Goal: Task Accomplishment & Management: Use online tool/utility

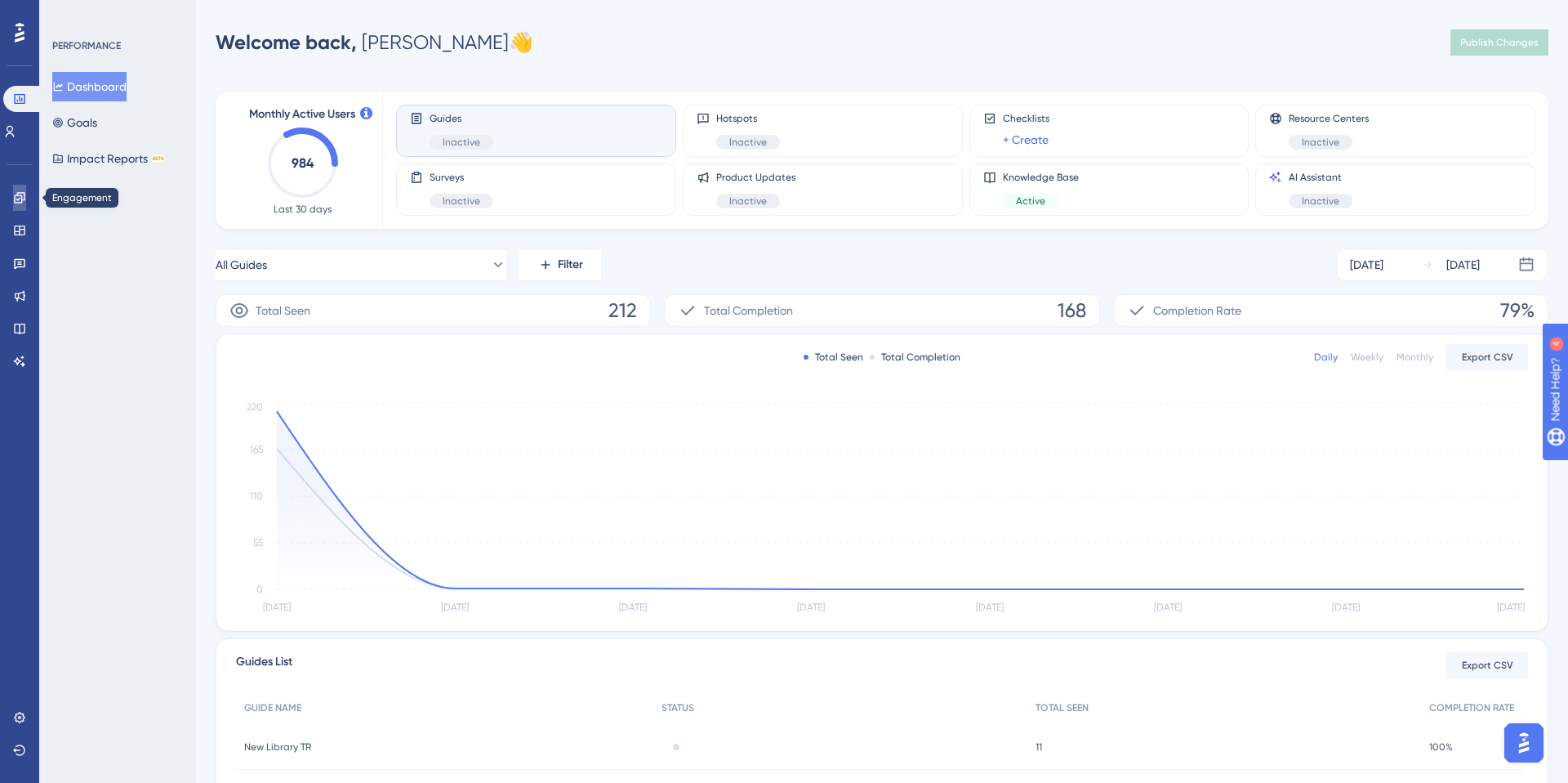
click at [19, 204] on link at bounding box center [19, 198] width 13 height 27
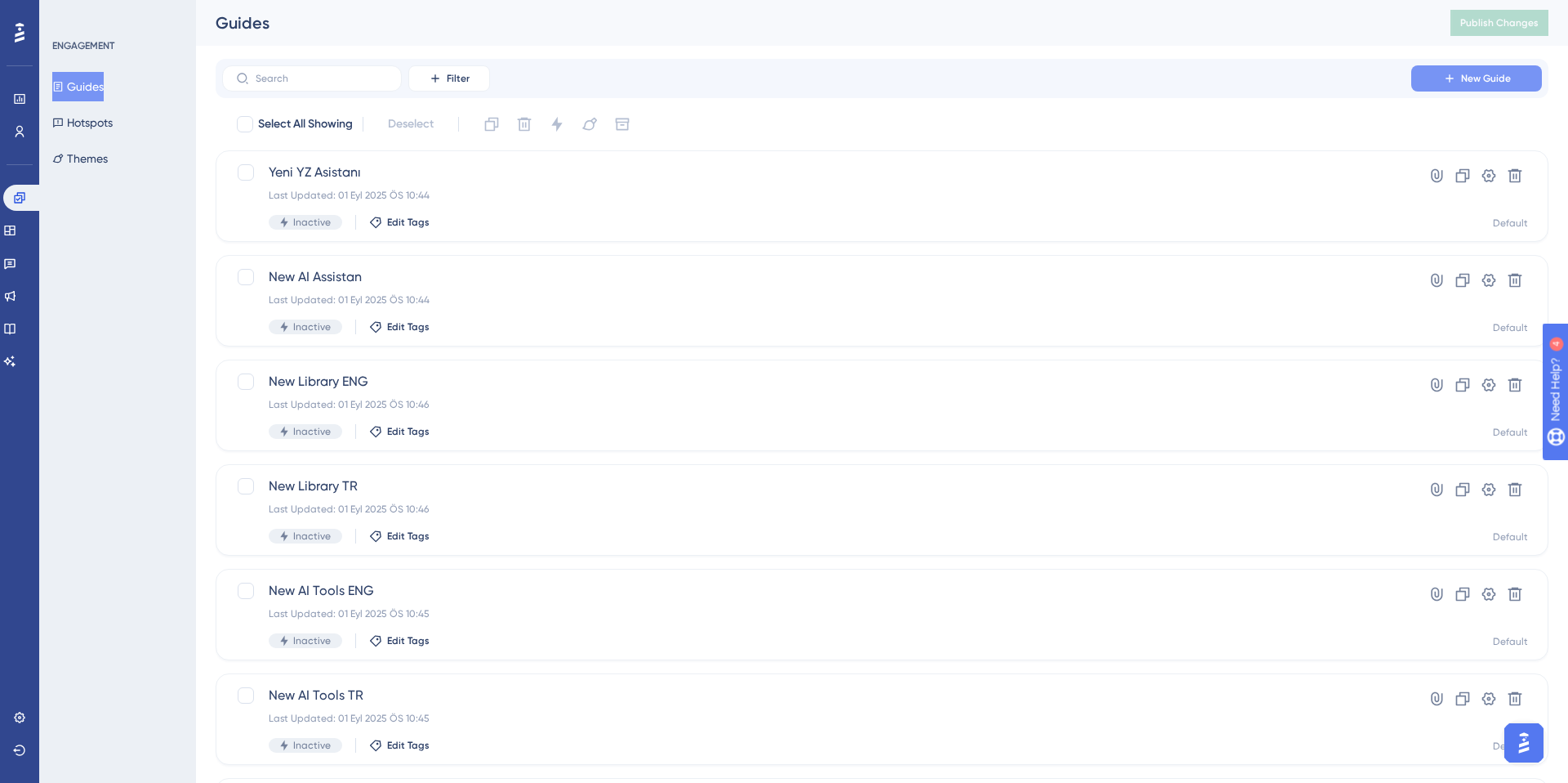
click at [1175, 82] on span "New Guide" at bounding box center [1486, 79] width 49 height 13
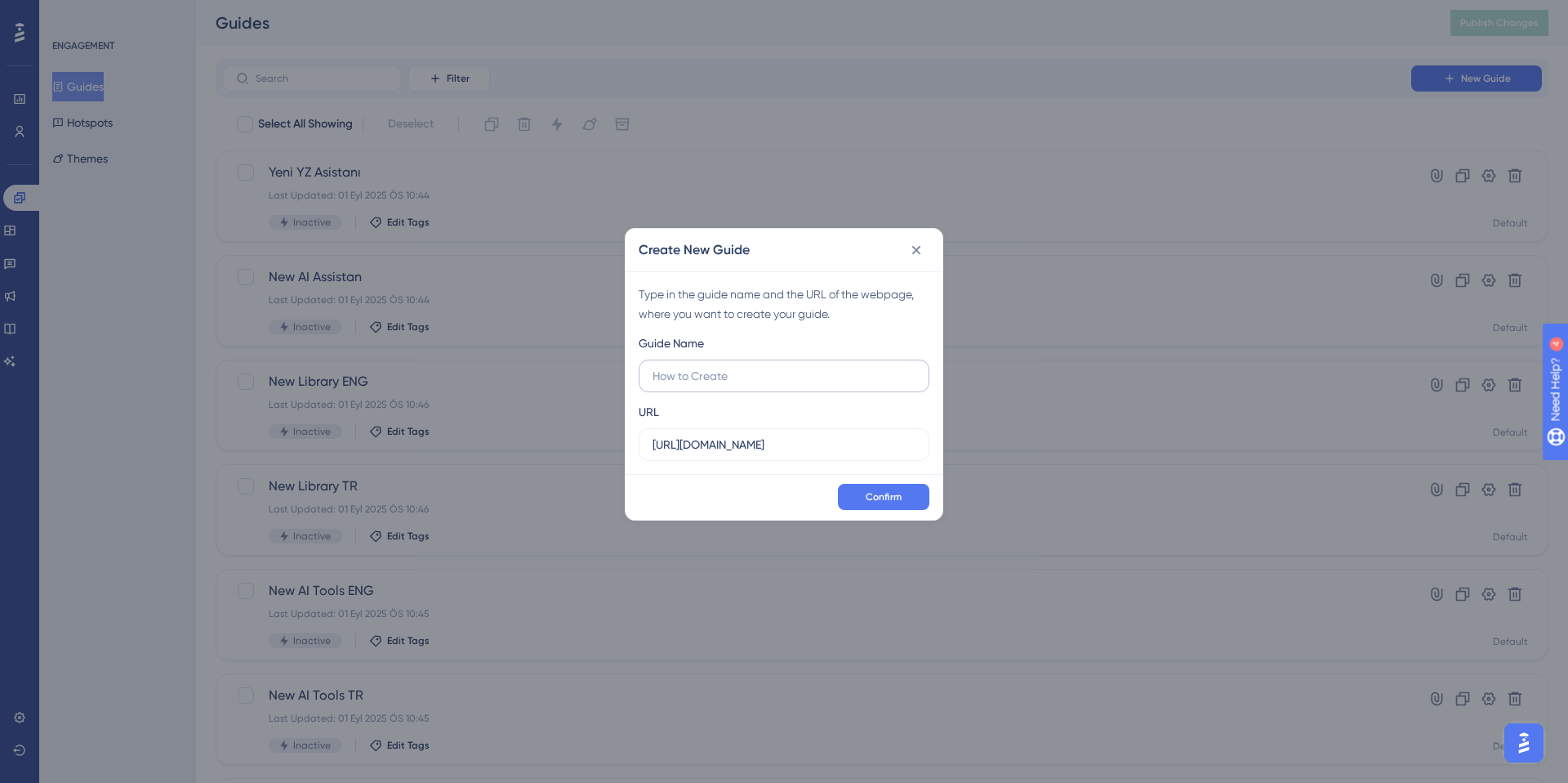
click at [823, 381] on input "text" at bounding box center [784, 376] width 263 height 18
type input "Orman Yangınları Yönlendirme"
click at [848, 486] on button "Confirm" at bounding box center [883, 497] width 91 height 27
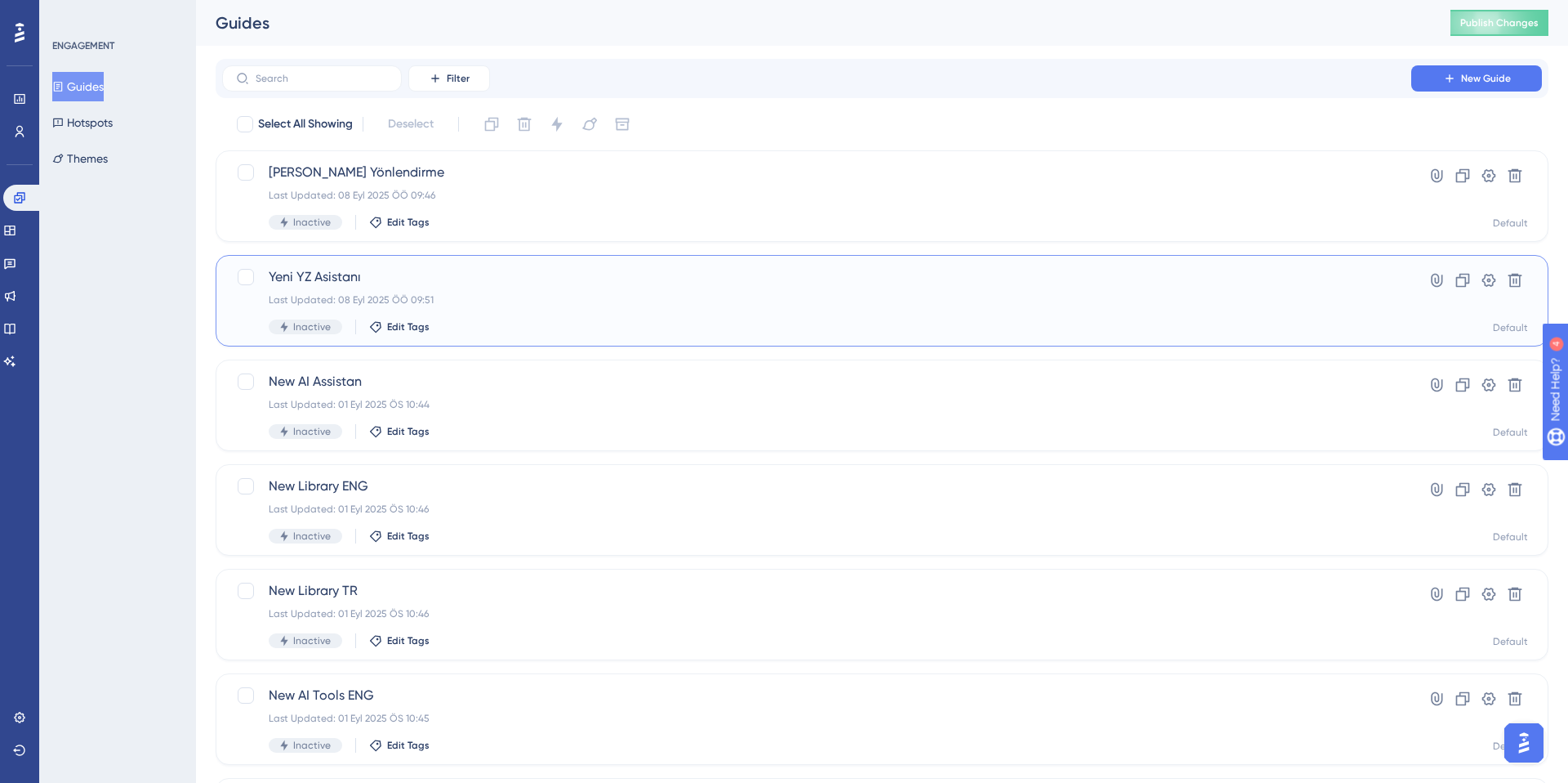
click at [547, 317] on div "Yeni YZ Asistanı Last Updated: 08 Eyl 2025 ÖÖ 09:51 Inactive Edit Tags" at bounding box center [816, 300] width 1096 height 67
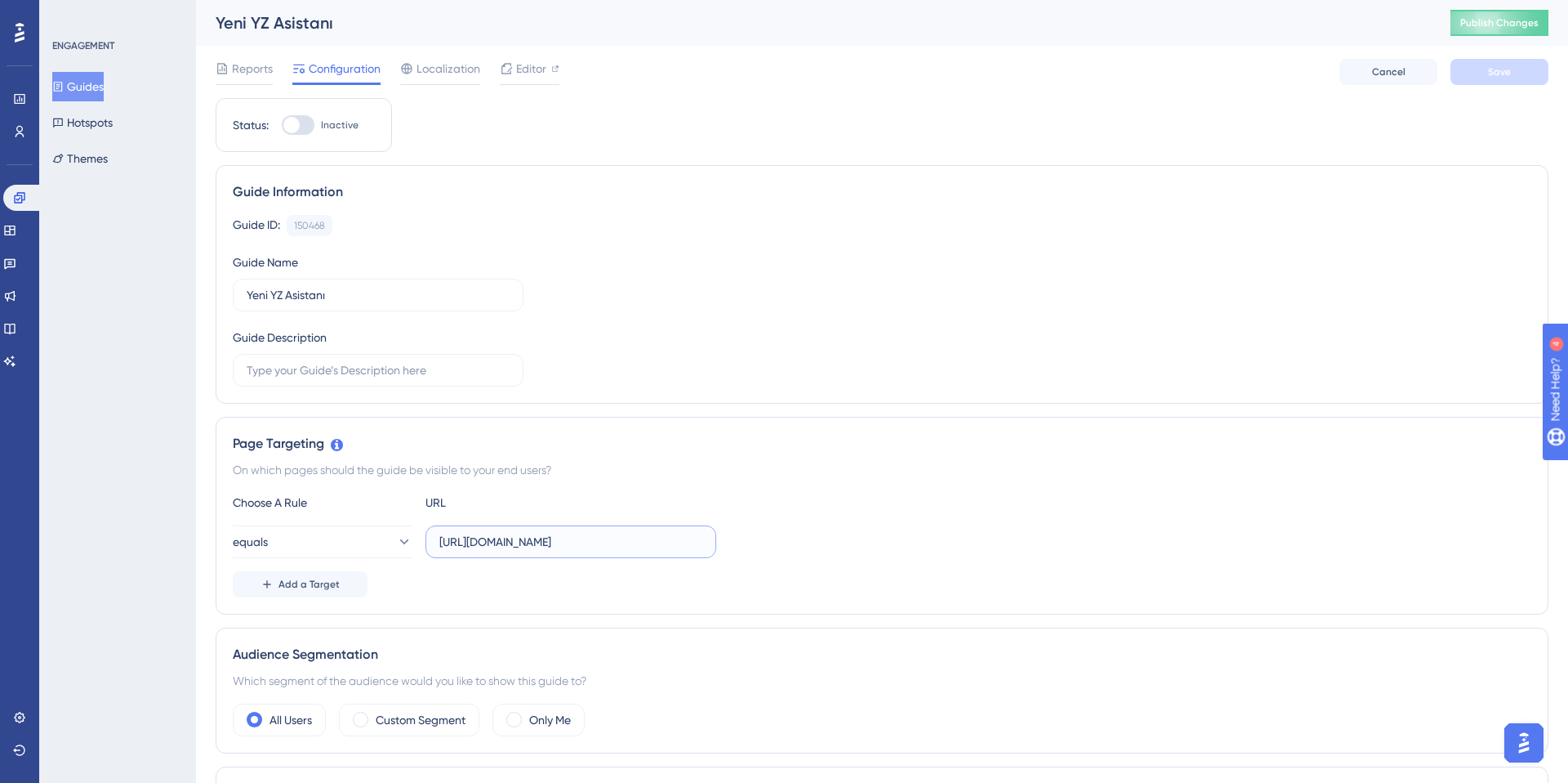
click at [605, 542] on input "https://app.twinscience.com/en/home" at bounding box center [571, 542] width 263 height 18
click at [607, 542] on input "https://app.twinscience.com/en/home" at bounding box center [571, 542] width 263 height 18
type input "https://app.twinscience.com/tr/home"
click at [597, 610] on div "Page Targeting On which pages should the guide be visible to your end users? Ch…" at bounding box center [882, 516] width 1333 height 198
click at [294, 129] on div at bounding box center [292, 125] width 16 height 16
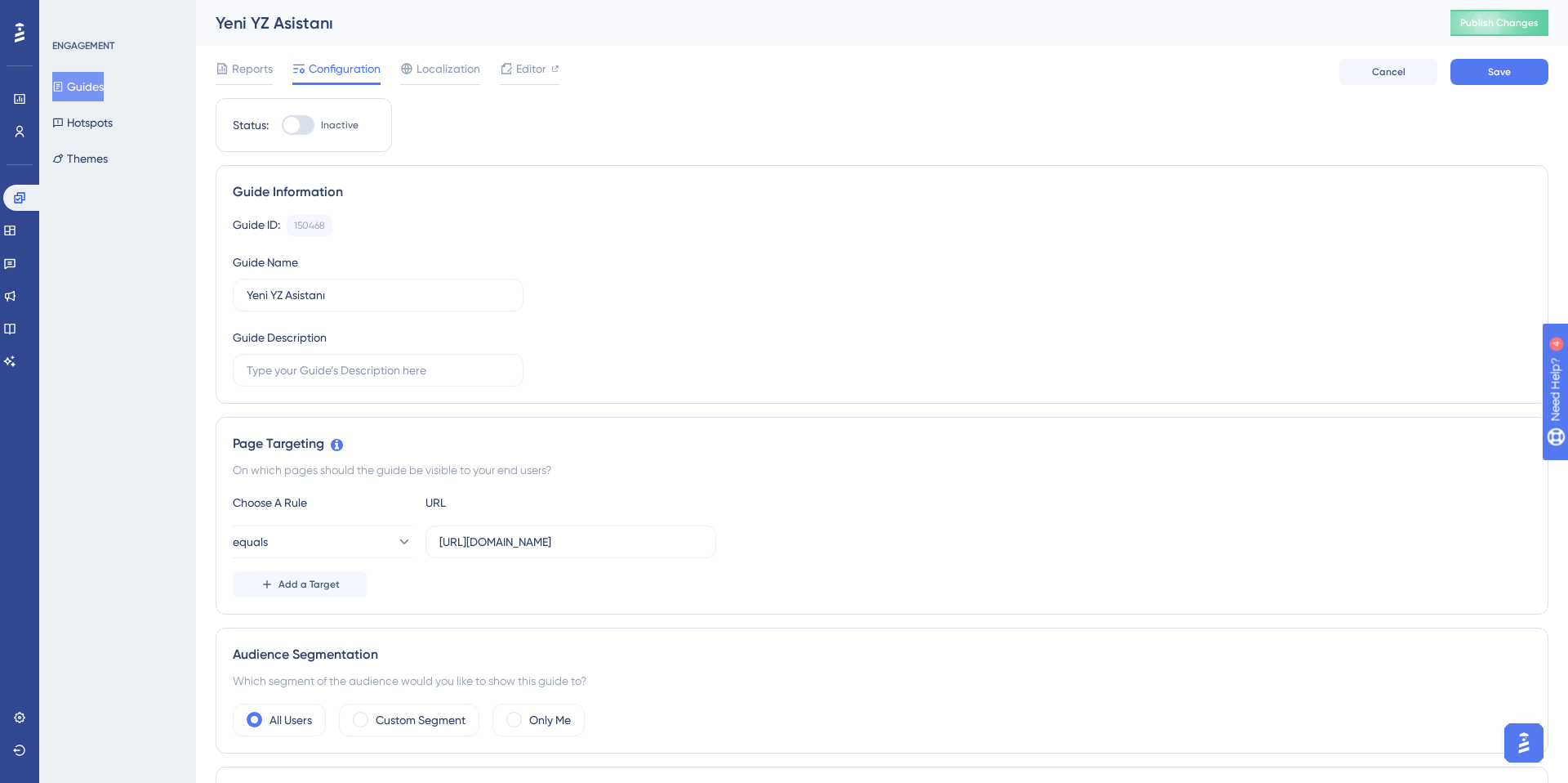
click at [282, 126] on input "Inactive" at bounding box center [281, 125] width 1 height 1
checkbox input "true"
click at [547, 64] on div "Editor" at bounding box center [529, 68] width 59 height 19
click at [1175, 73] on button "Save" at bounding box center [1499, 71] width 98 height 27
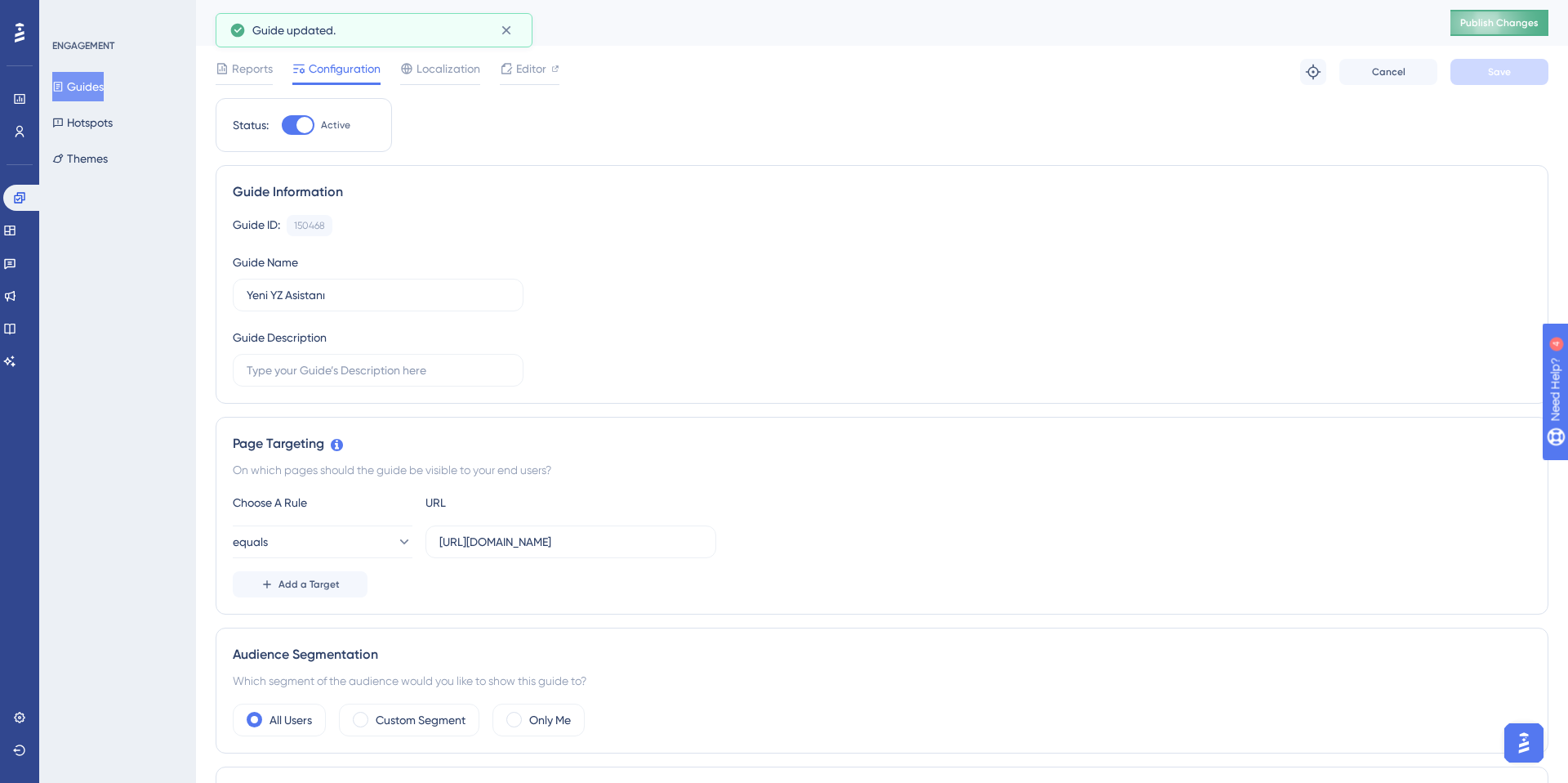
click at [1175, 29] on button "Publish Changes" at bounding box center [1499, 23] width 98 height 27
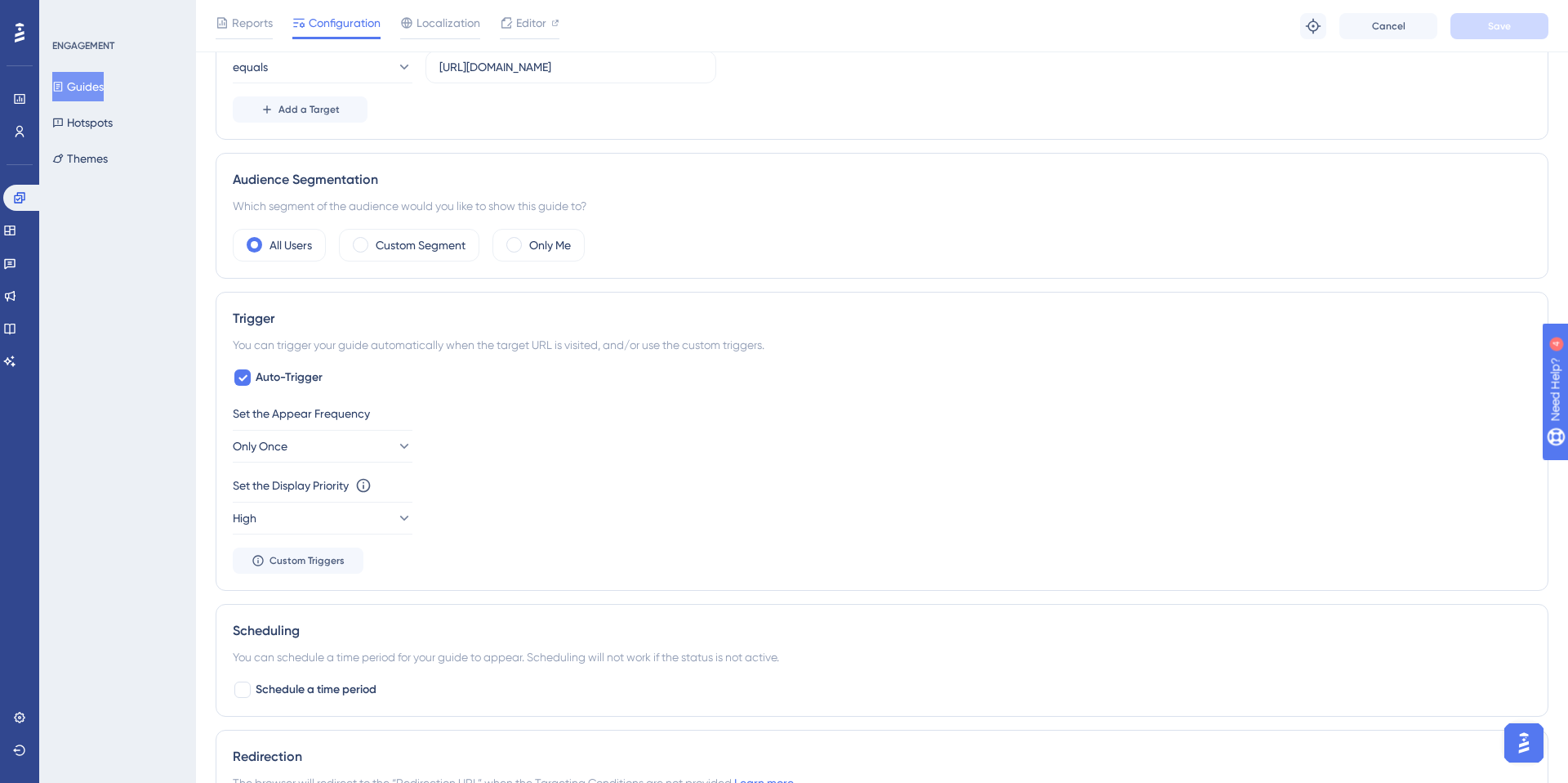
scroll to position [488, 0]
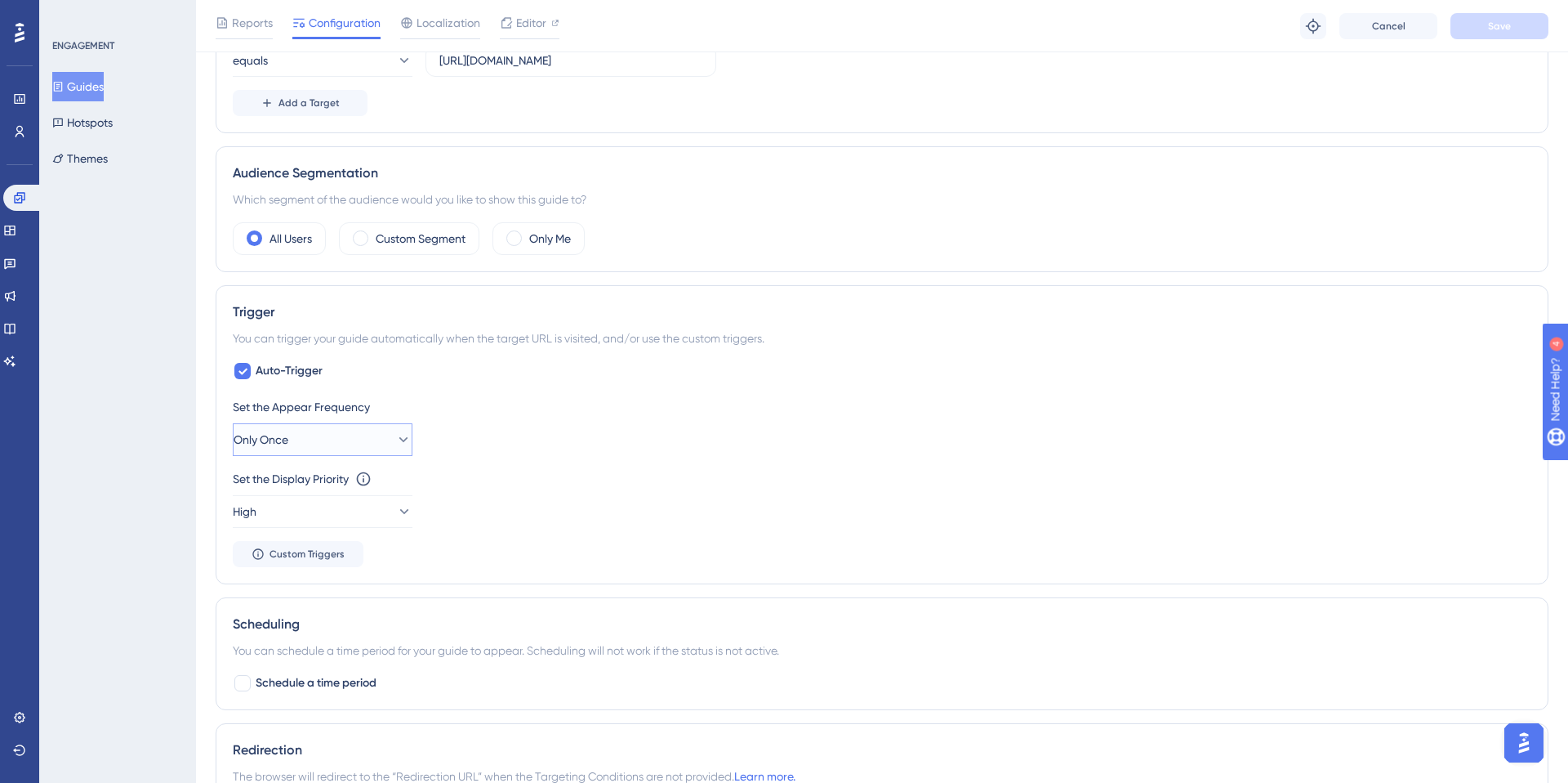
click at [374, 453] on button "Only Once" at bounding box center [323, 440] width 180 height 33
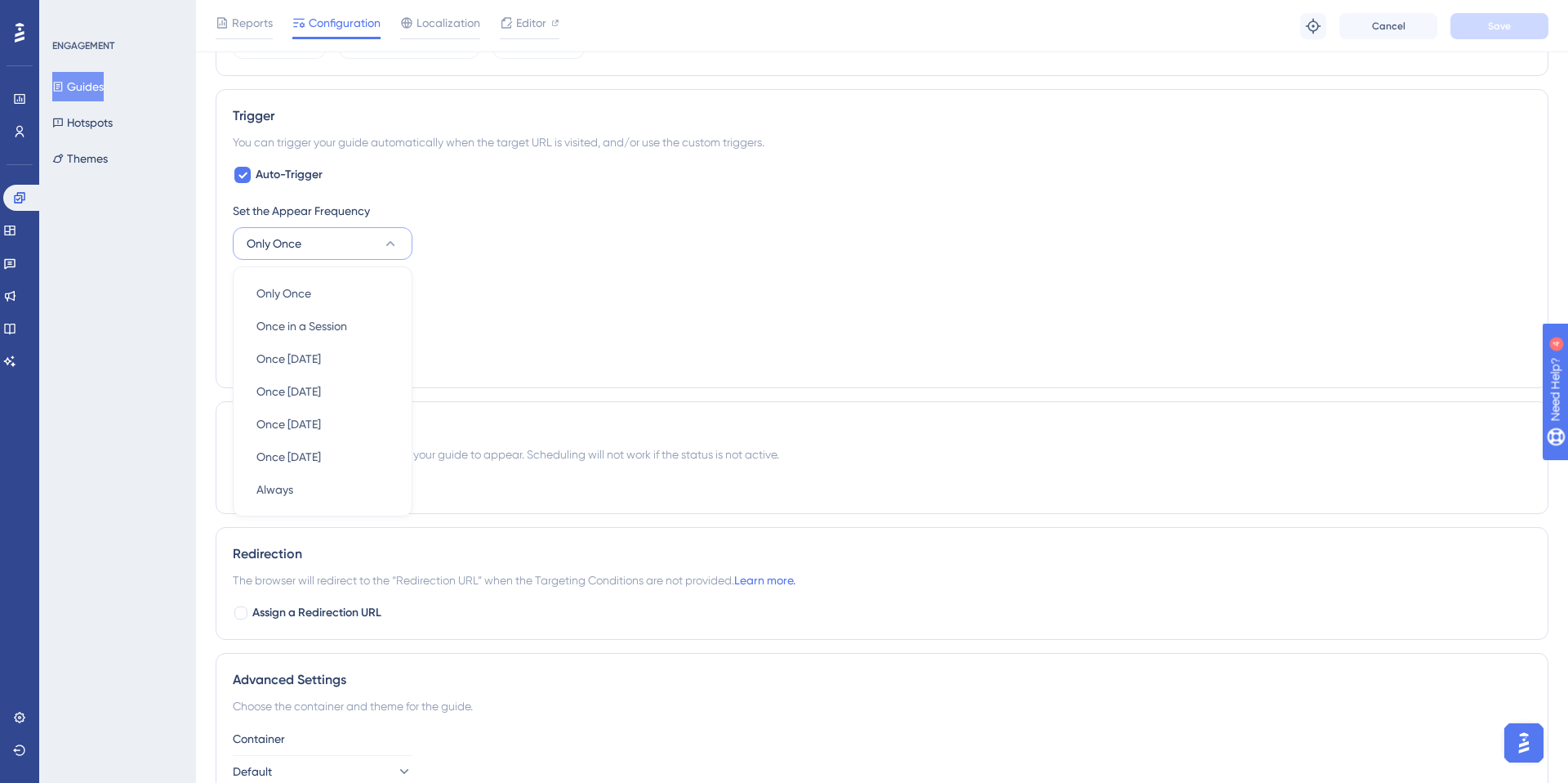
click at [451, 309] on div "Set the Display Priority This option will set the display priority between auto…" at bounding box center [882, 302] width 1298 height 59
click at [330, 307] on button "High" at bounding box center [323, 316] width 180 height 33
click at [454, 321] on div "Set the Display Priority This option will set the display priority between auto…" at bounding box center [882, 302] width 1298 height 59
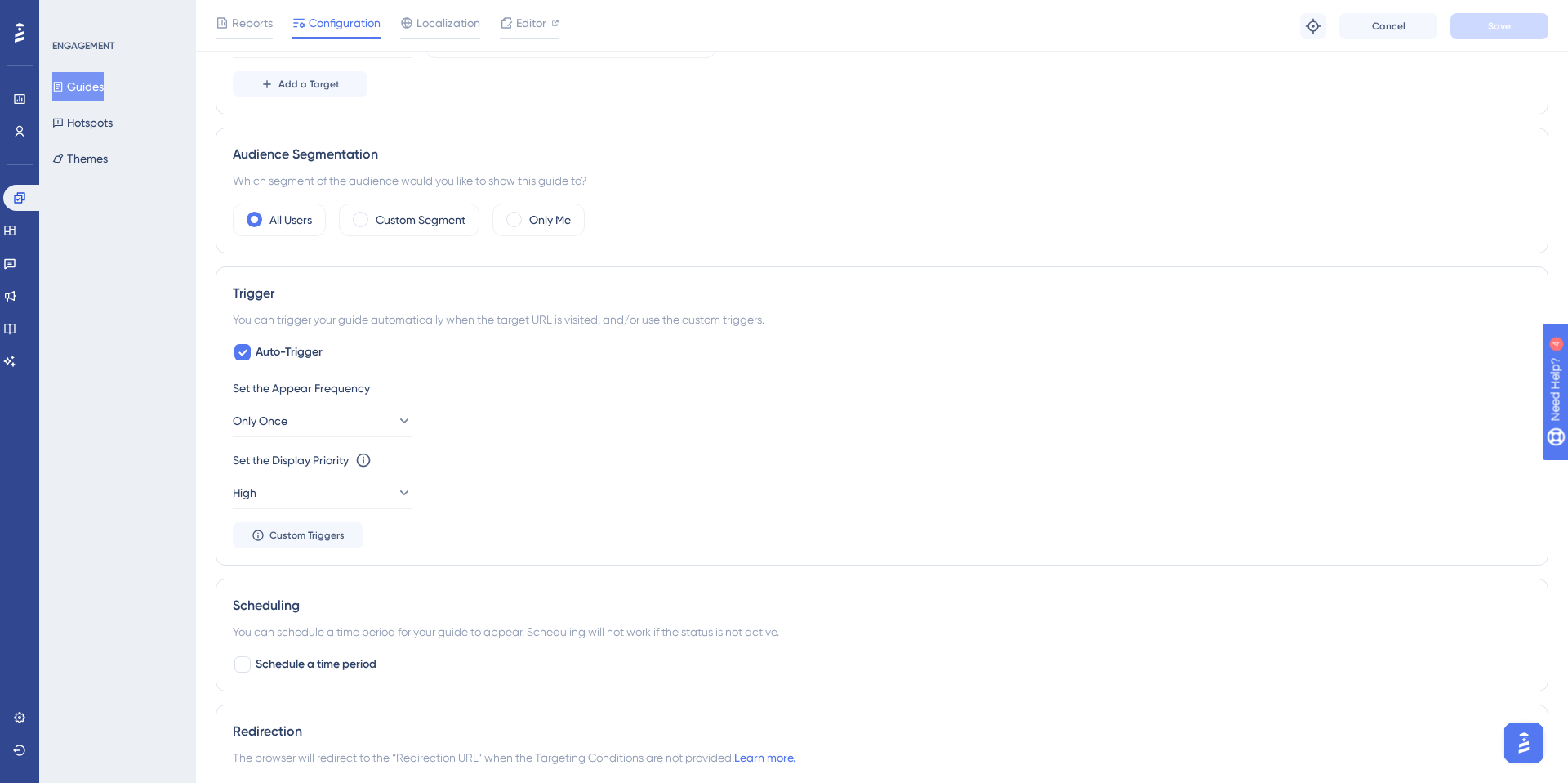
scroll to position [0, 0]
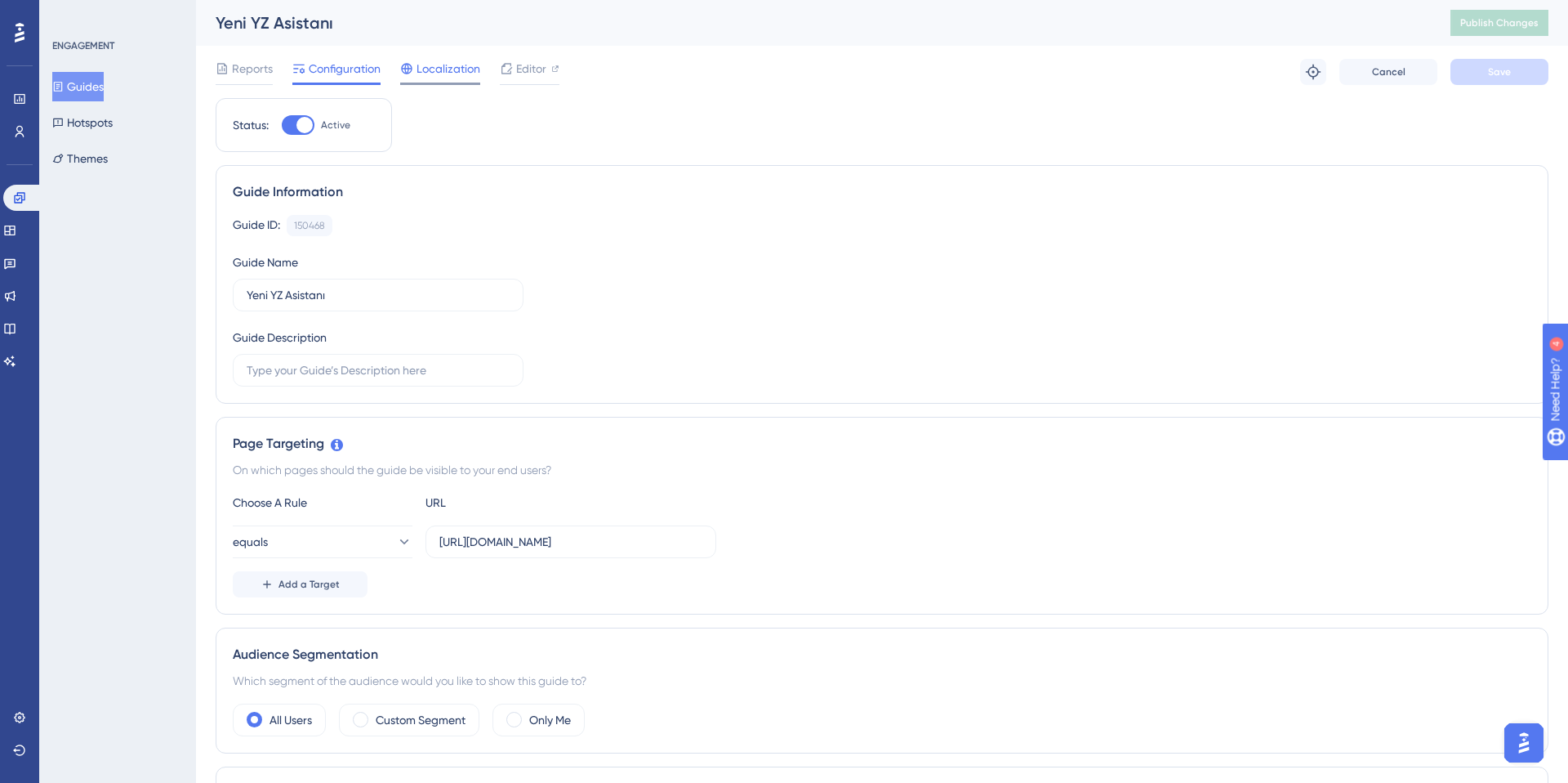
click at [470, 72] on span "Localization" at bounding box center [449, 68] width 64 height 19
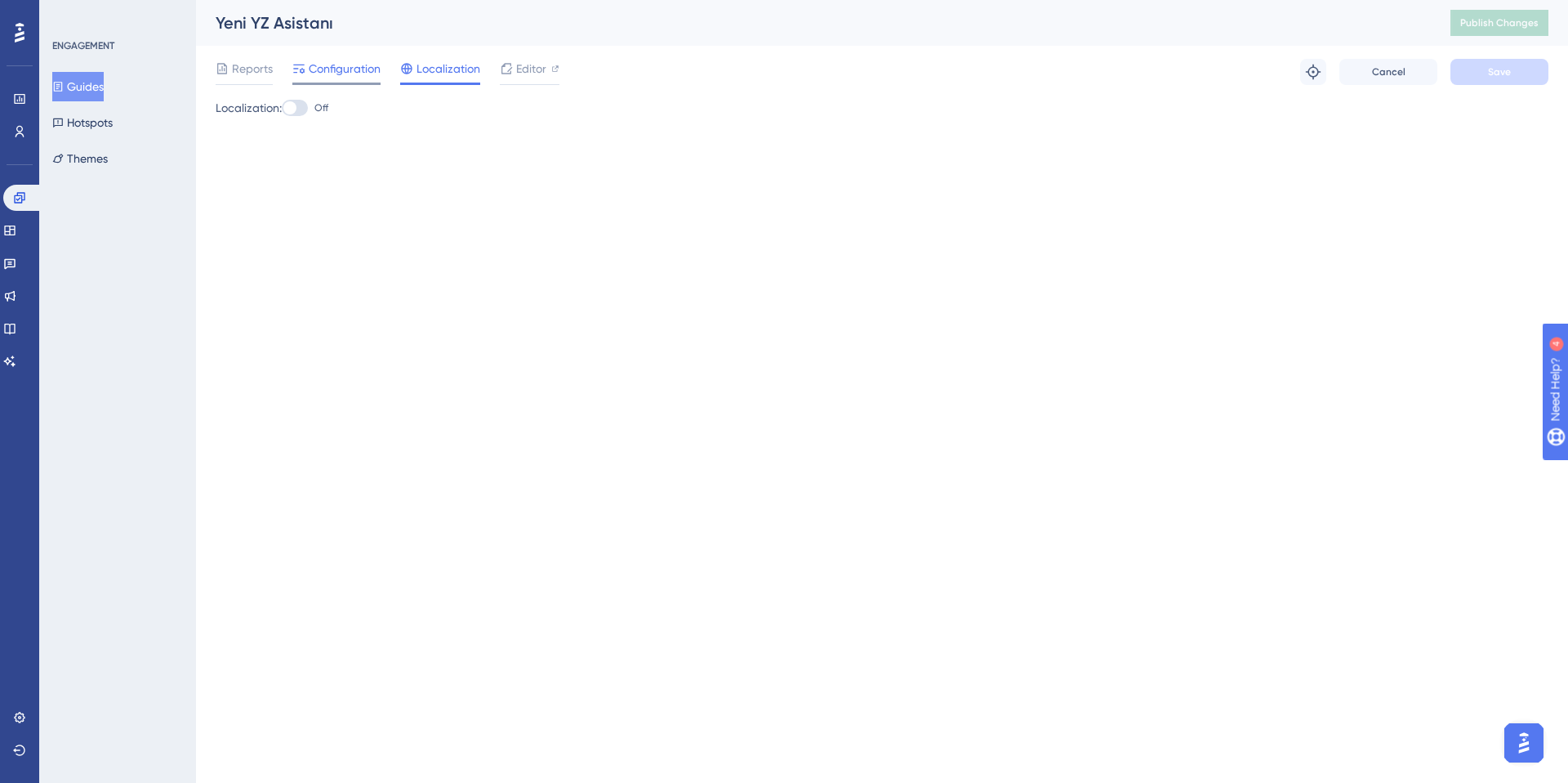
click at [351, 73] on span "Configuration" at bounding box center [345, 68] width 72 height 19
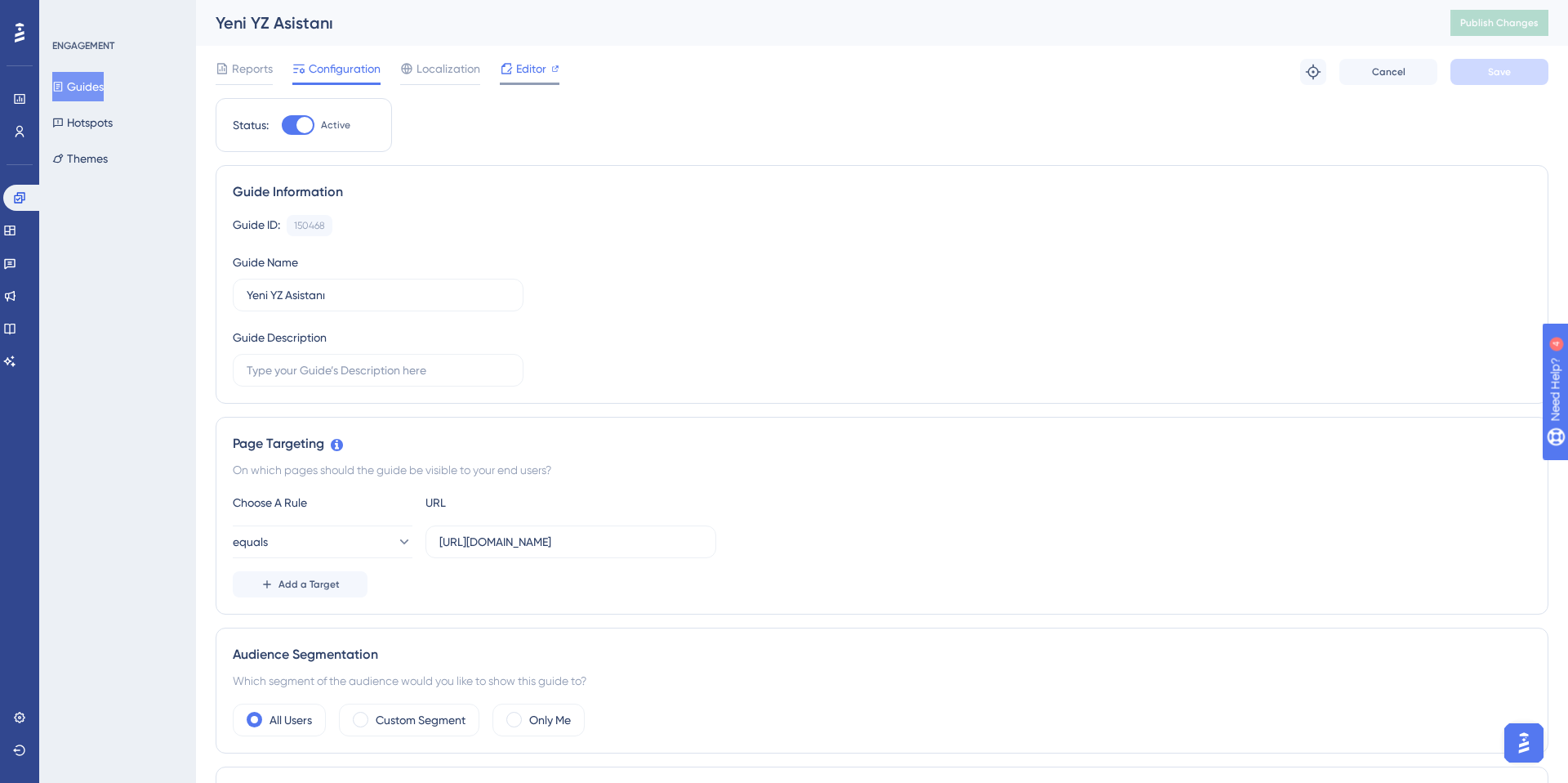
click at [517, 73] on span "Editor" at bounding box center [531, 68] width 30 height 19
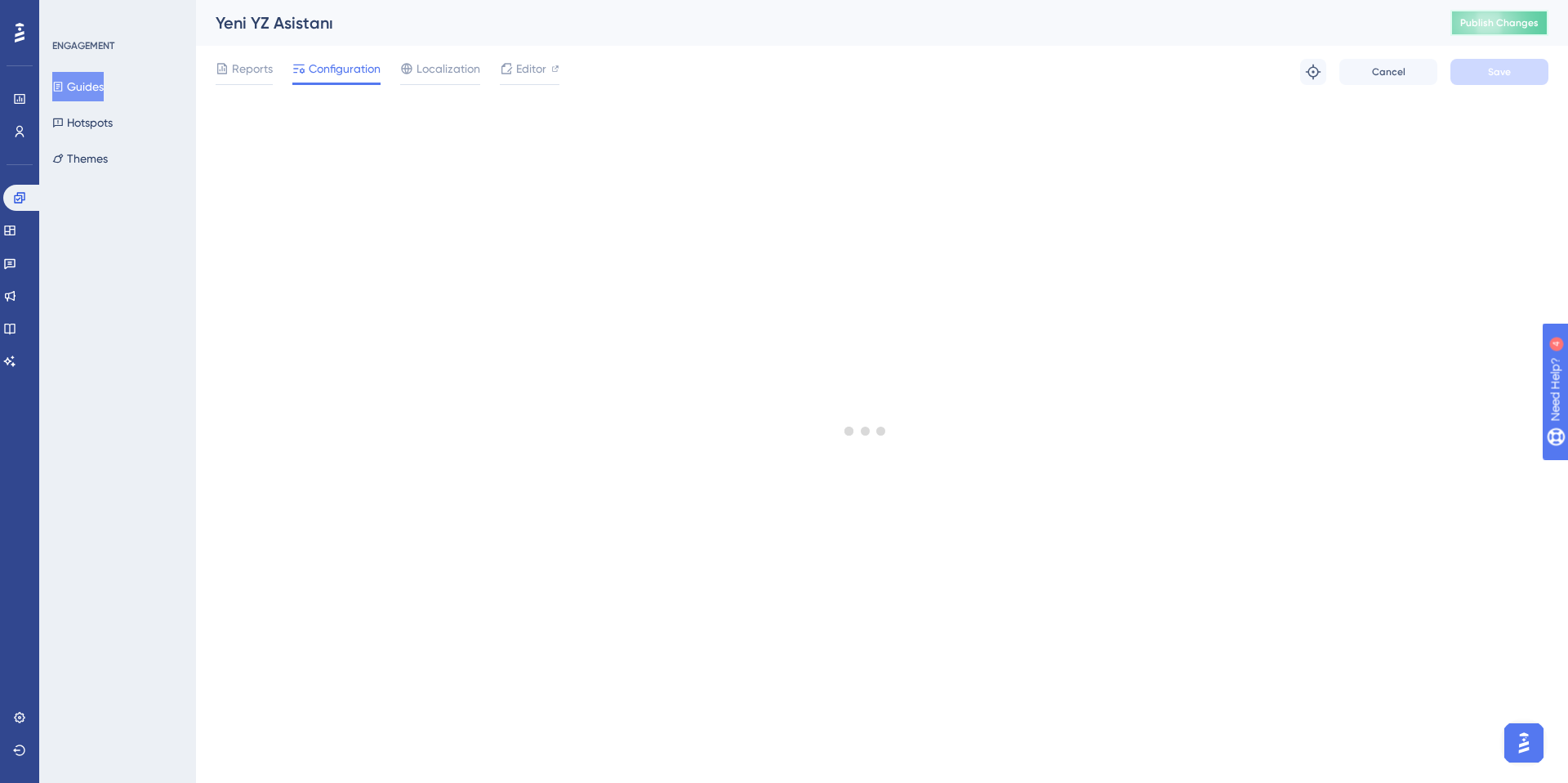
click at [1175, 24] on span "Publish Changes" at bounding box center [1499, 23] width 79 height 13
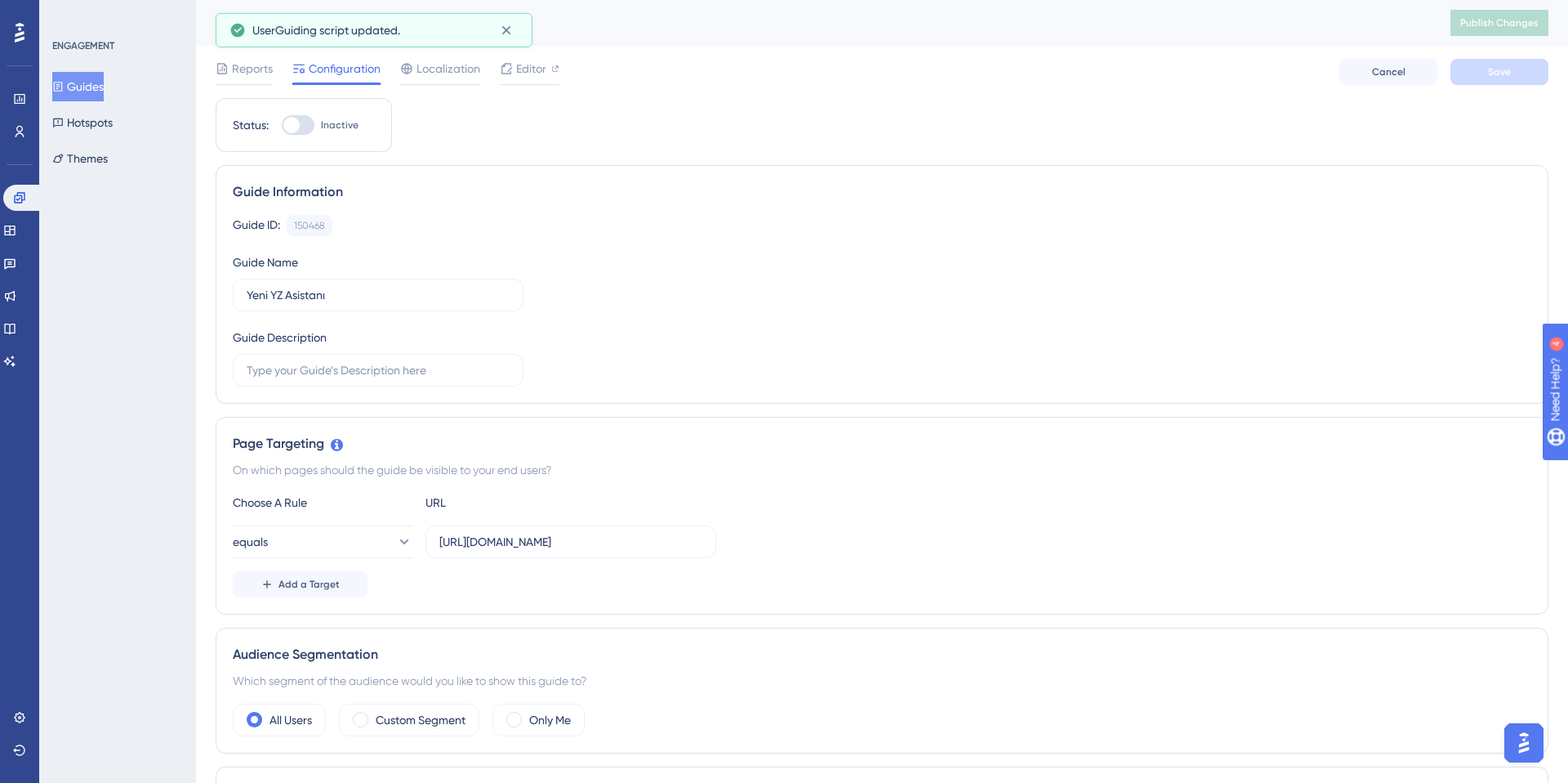
click at [299, 130] on div at bounding box center [298, 124] width 33 height 19
click at [282, 126] on input "Inactive" at bounding box center [281, 125] width 1 height 1
checkbox input "true"
click at [1175, 69] on button "Save" at bounding box center [1499, 71] width 98 height 27
click at [1175, 12] on button "Publish Changes" at bounding box center [1499, 23] width 98 height 27
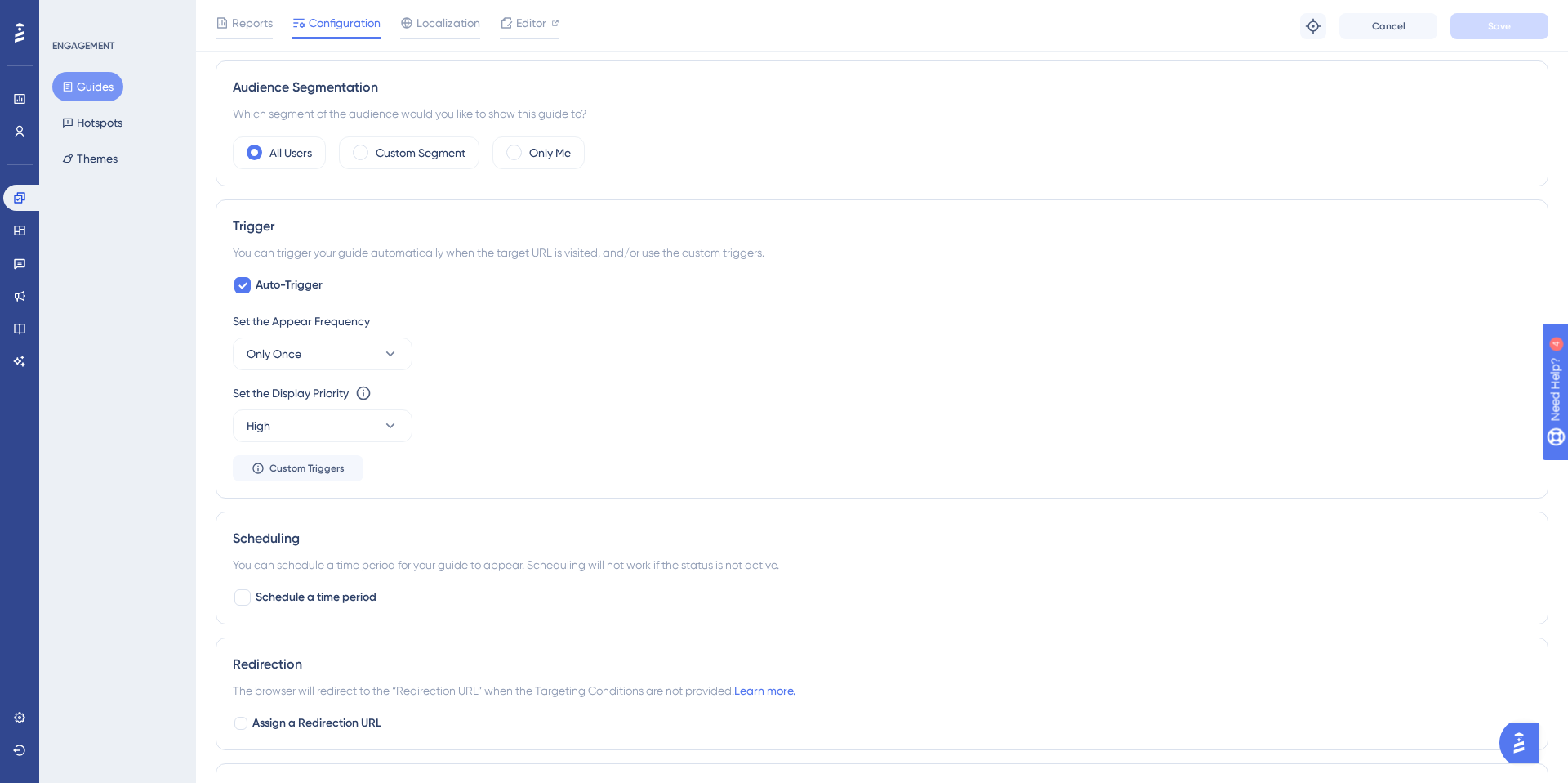
scroll to position [573, 0]
click at [249, 291] on div at bounding box center [242, 286] width 16 height 16
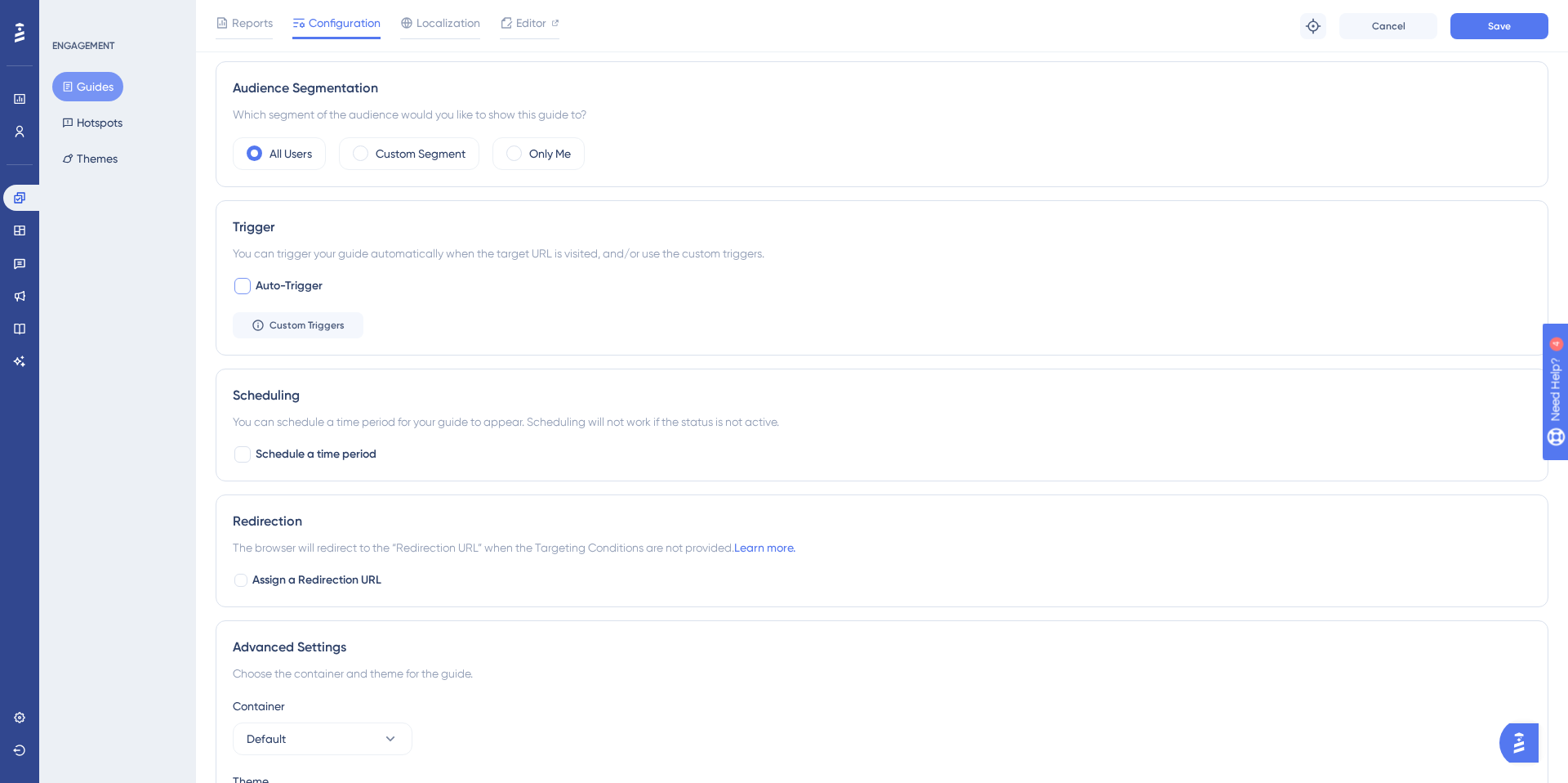
click at [244, 288] on div at bounding box center [242, 286] width 16 height 16
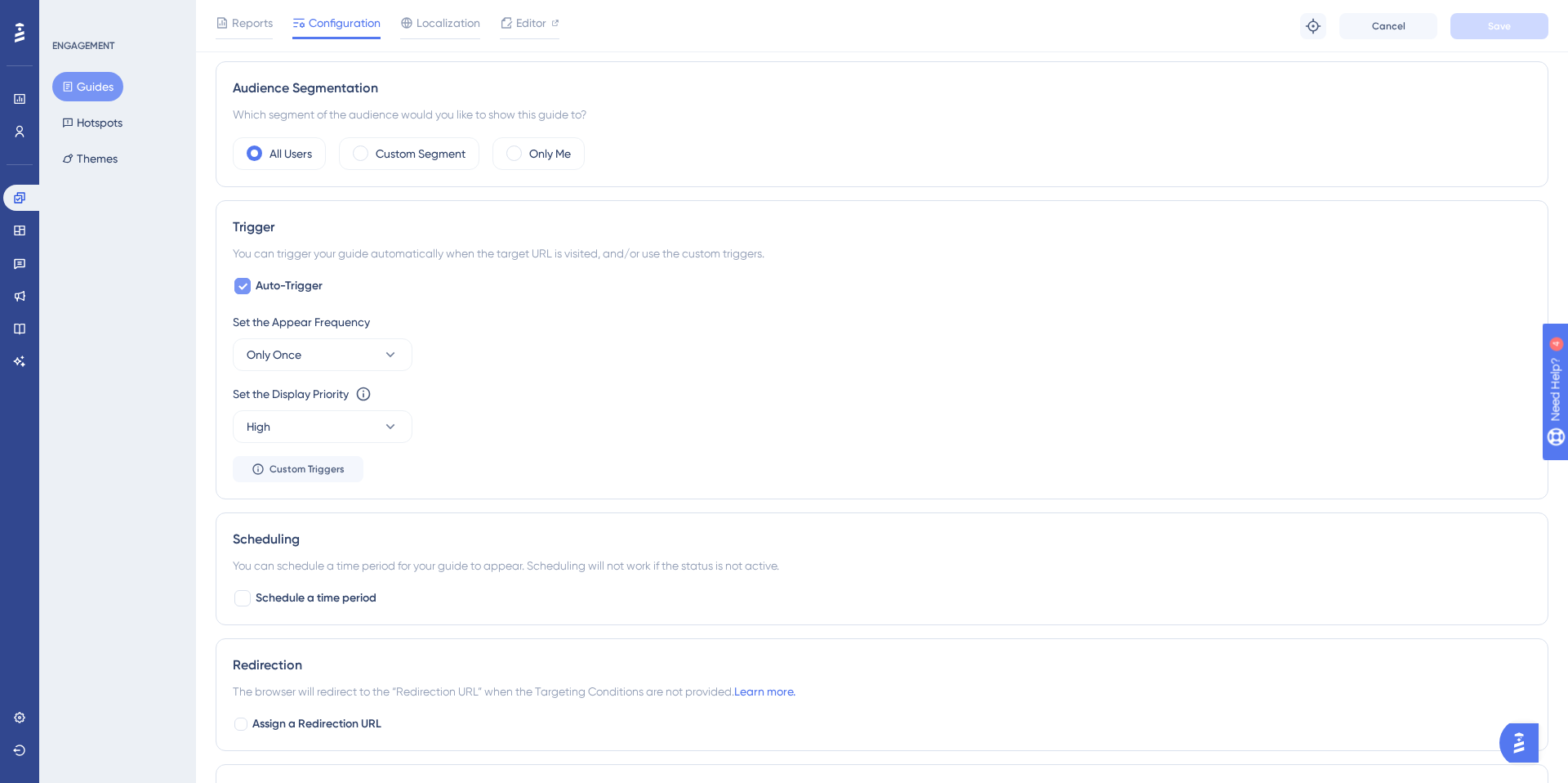
click at [240, 286] on icon at bounding box center [243, 286] width 9 height 6
checkbox input "false"
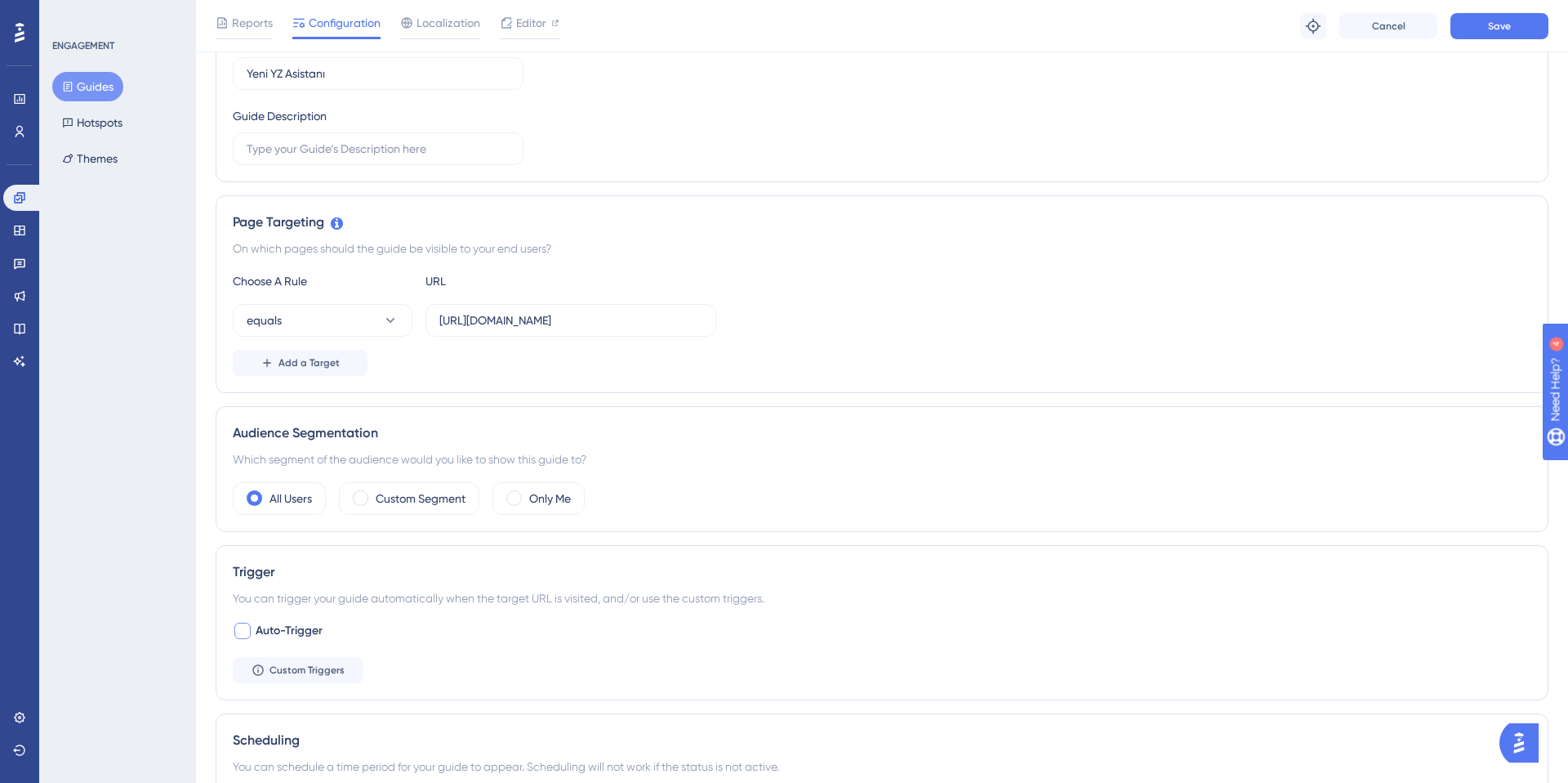
scroll to position [189, 0]
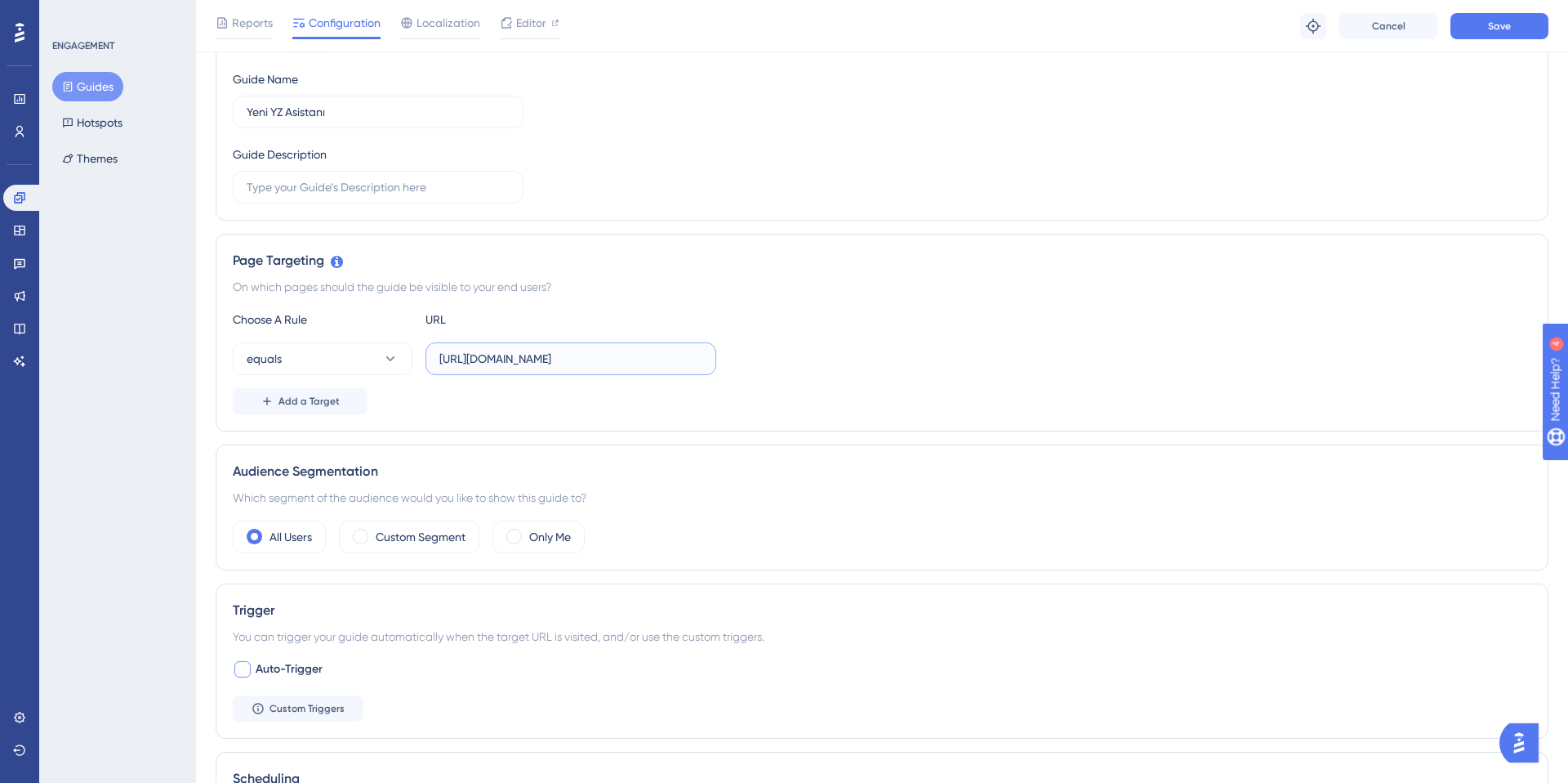
click at [481, 363] on input "https://app.twinscience.com/tr/home" at bounding box center [571, 359] width 263 height 18
click at [748, 370] on div "equals https://app.twinscience.com/tr/home" at bounding box center [882, 359] width 1298 height 33
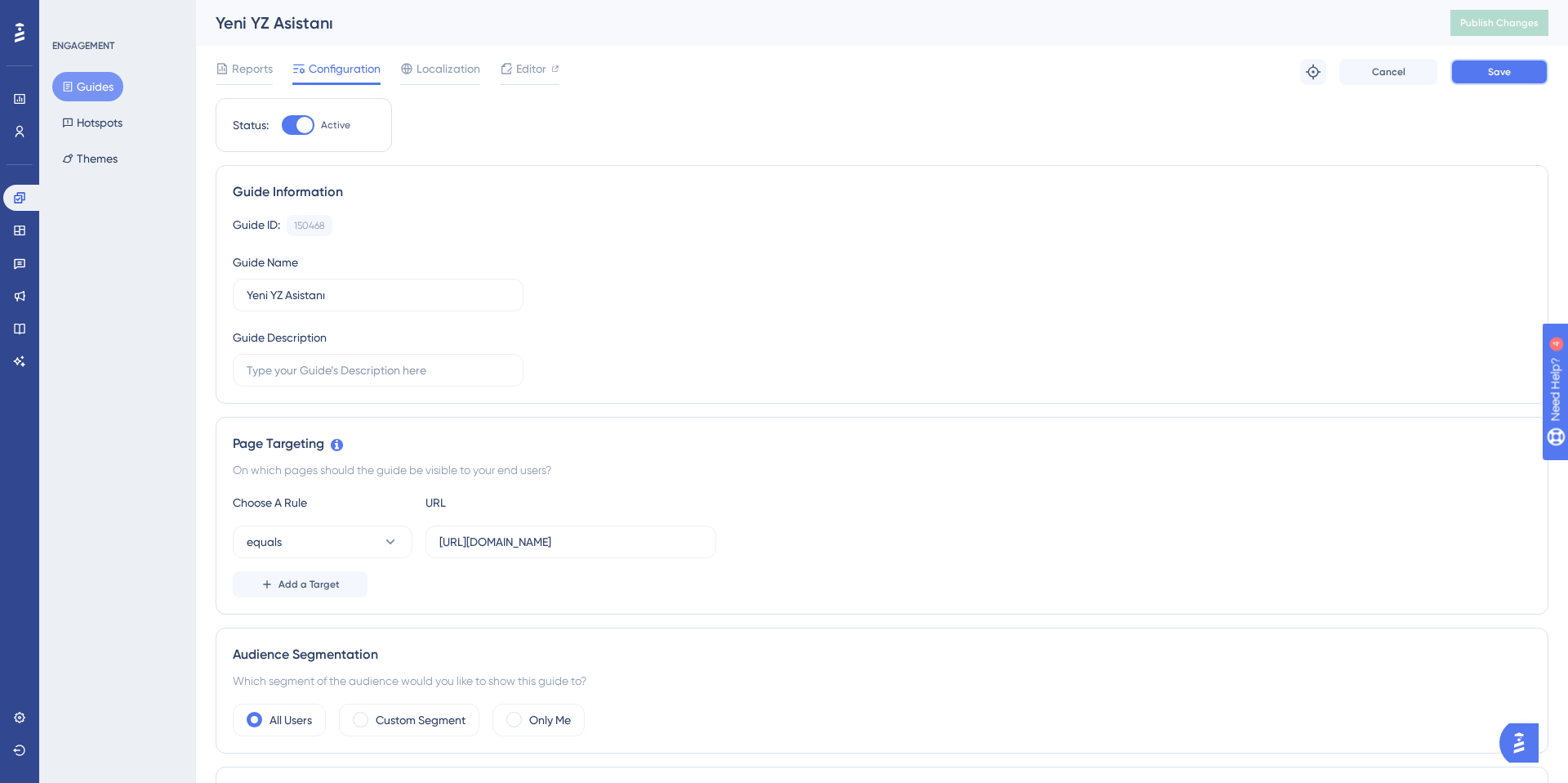
click at [1516, 63] on button "Save" at bounding box center [1499, 71] width 98 height 27
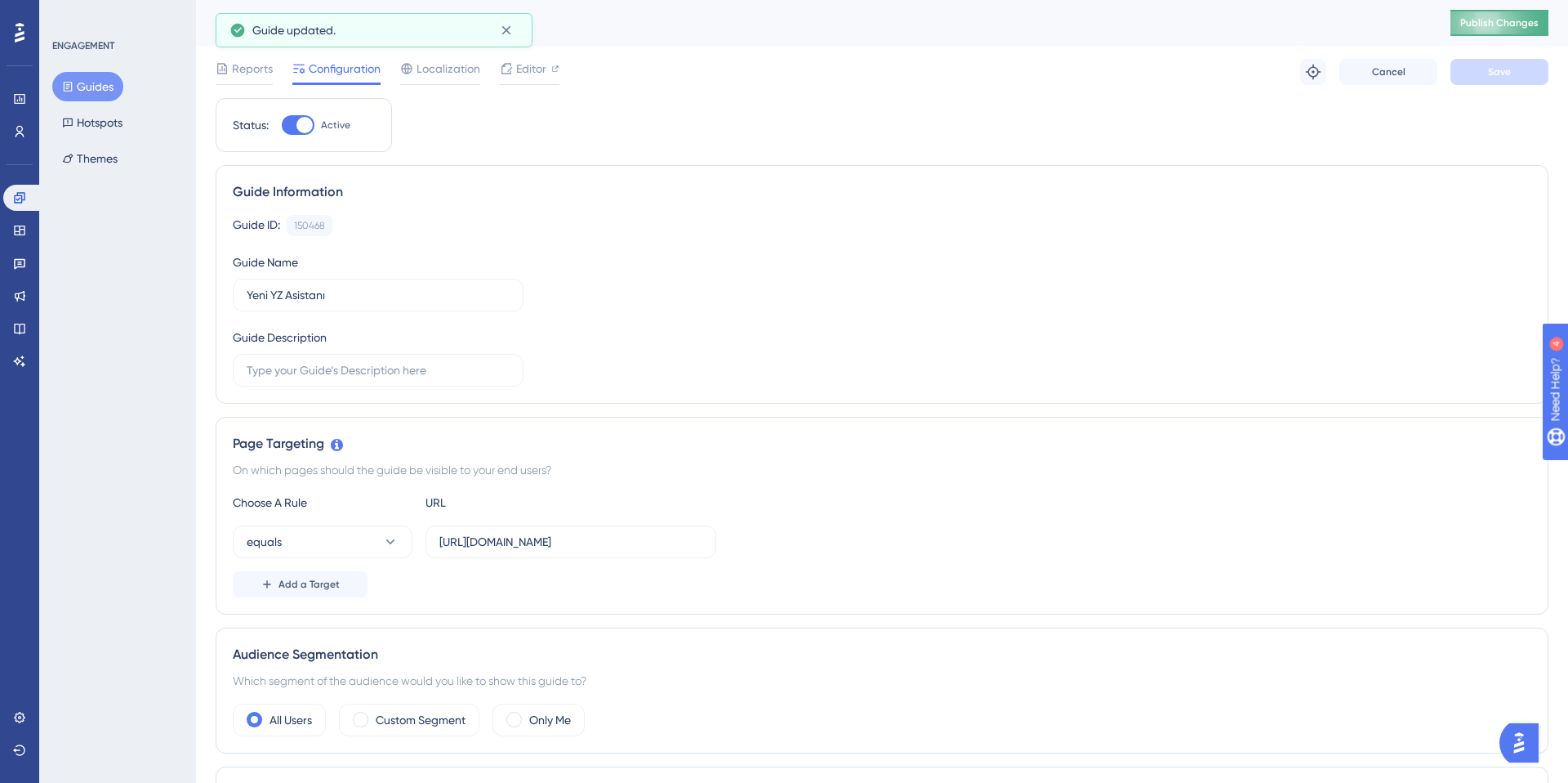
click at [1484, 25] on span "Publish Changes" at bounding box center [1499, 23] width 79 height 13
click at [512, 80] on div "Editor" at bounding box center [529, 71] width 59 height 27
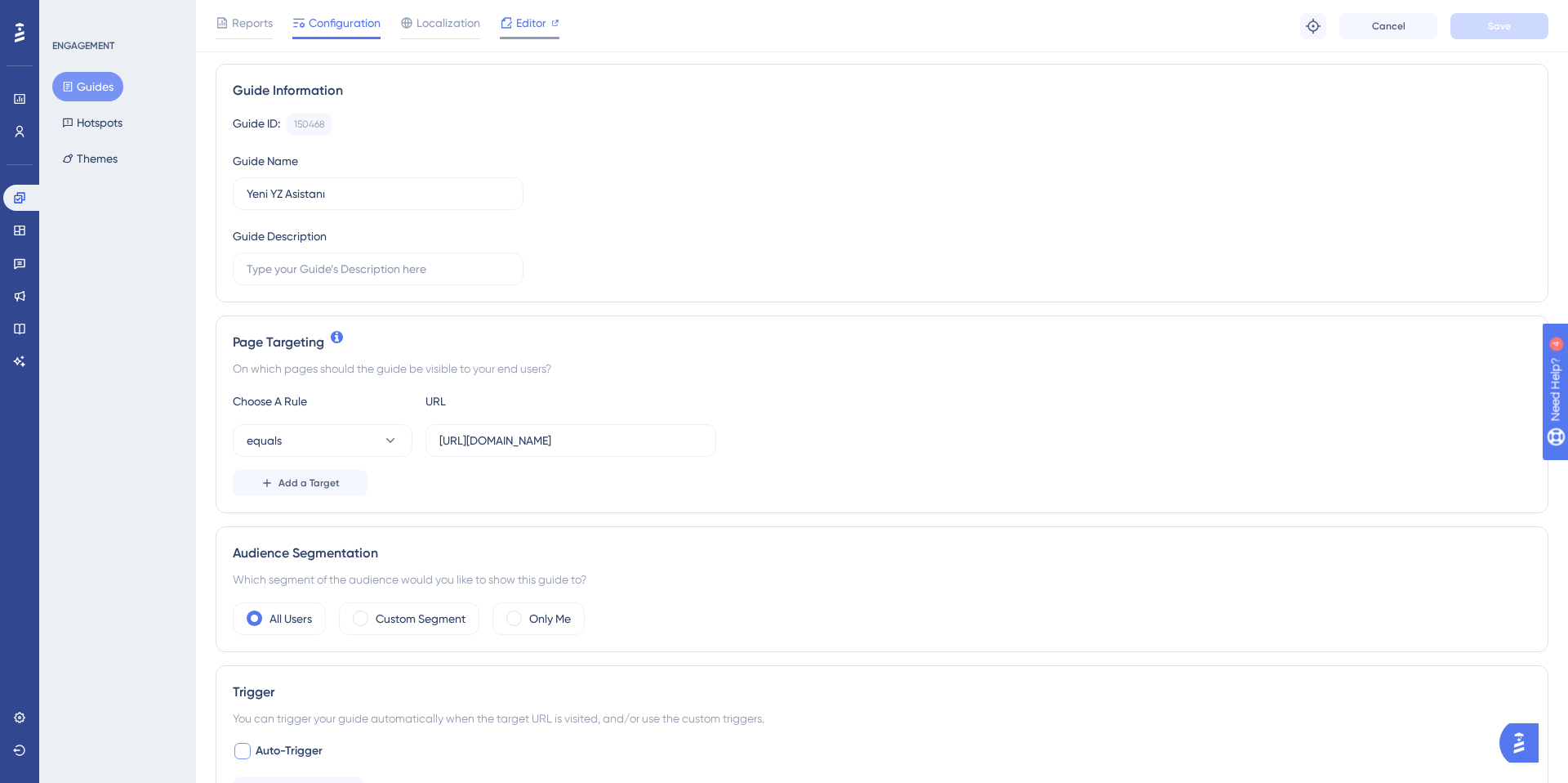
scroll to position [4, 0]
